Goal: Information Seeking & Learning: Learn about a topic

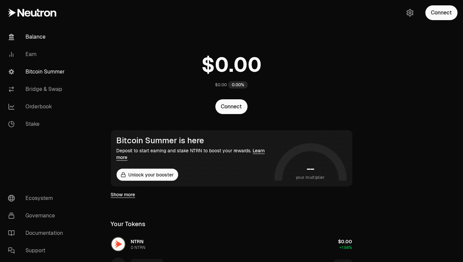
click at [51, 72] on link "Bitcoin Summer" at bounding box center [38, 71] width 70 height 17
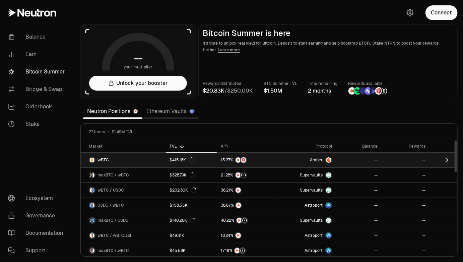
click at [104, 159] on span "wBTC" at bounding box center [103, 159] width 11 height 5
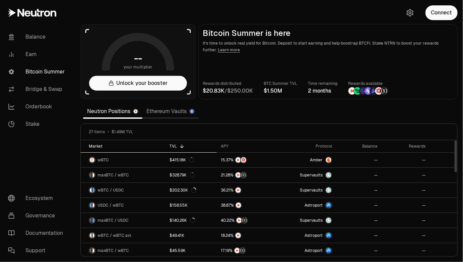
click at [95, 146] on div "Market" at bounding box center [125, 146] width 73 height 5
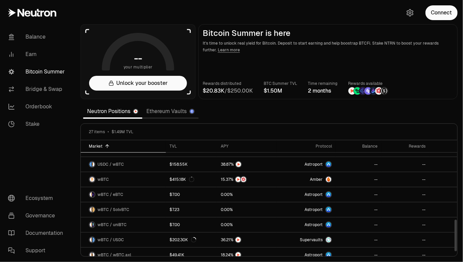
scroll to position [301, 0]
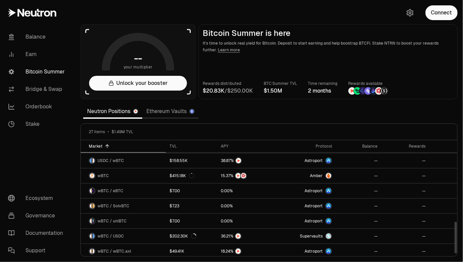
click at [102, 146] on div "Market" at bounding box center [125, 146] width 73 height 5
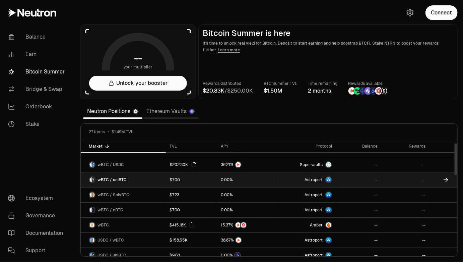
scroll to position [0, 0]
